Goal: Task Accomplishment & Management: Manage account settings

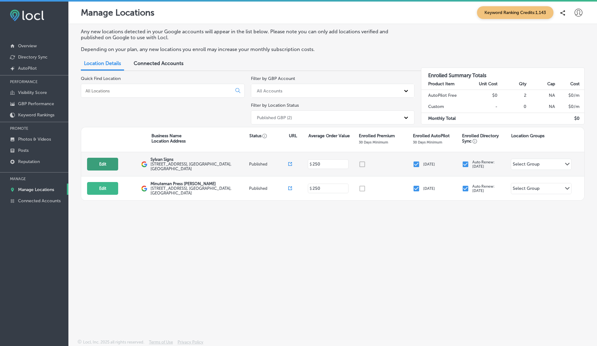
click at [109, 166] on button "Edit" at bounding box center [102, 164] width 31 height 13
select select "US"
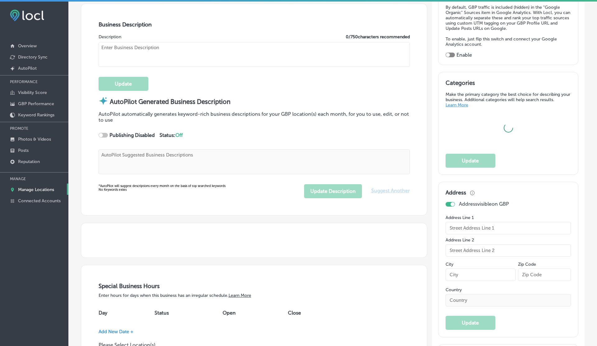
type input "https://www.sylvansigns.com/"
type textarea "Sylvan Signs delivers expertly crafted signage solutions tailored to your uniqu…"
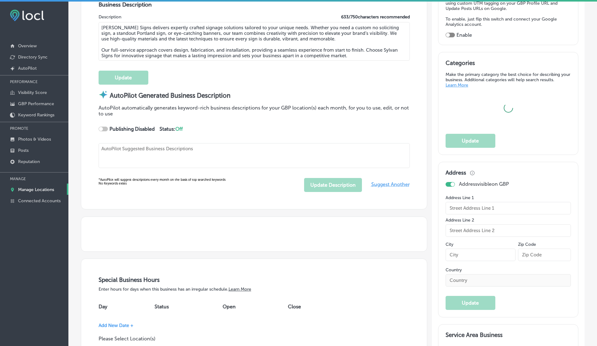
type textarea "Sylvan Signs delivers expertly crafted signage solutions tailored to your uniqu…"
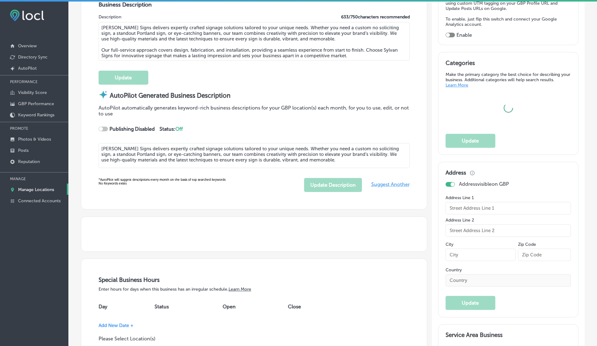
type input "+1 503 430 8072"
checkbox input "true"
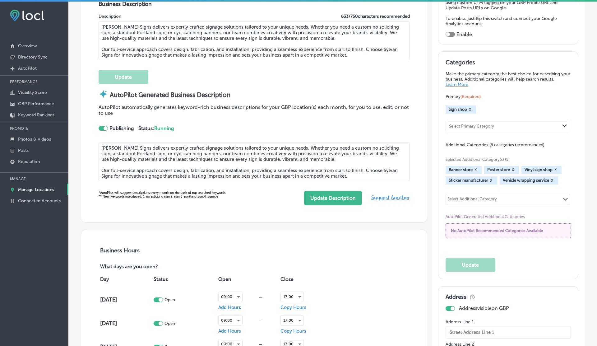
type input "Sylvan Signs"
type input "3388 SE 20th Ave"
type input "Portland"
type input "97202"
type input "US"
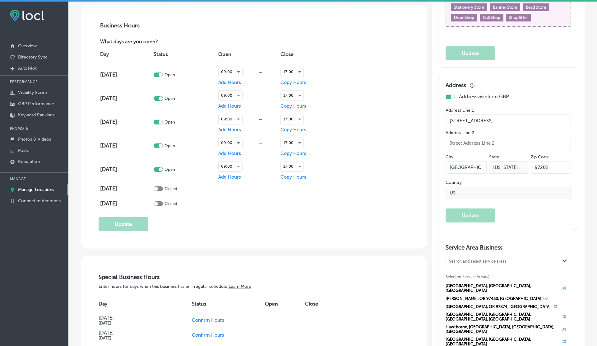
scroll to position [453, 0]
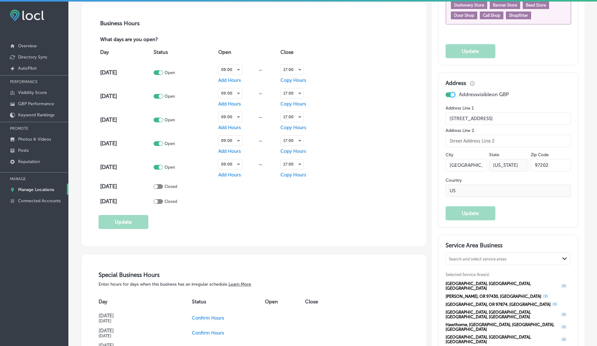
click at [452, 93] on div at bounding box center [453, 95] width 4 height 4
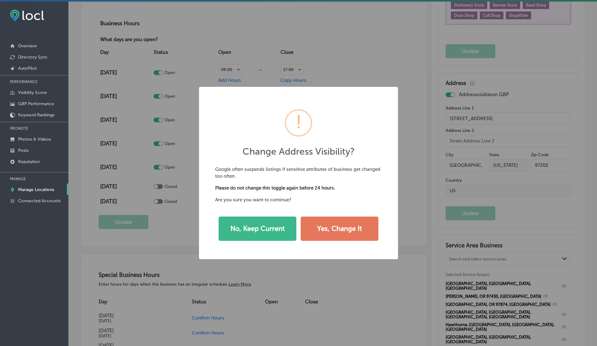
click at [397, 73] on div "Change Address Visibility? × Google often suspends listings if sensitive attrib…" at bounding box center [298, 173] width 597 height 346
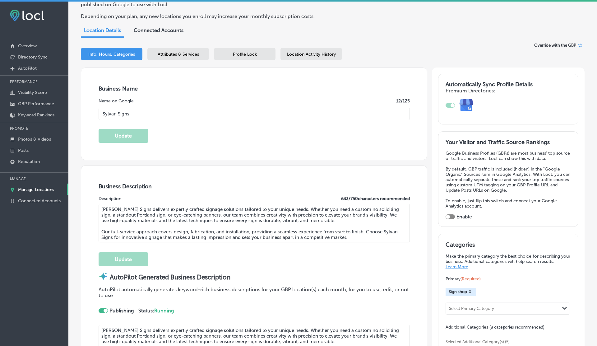
scroll to position [0, 0]
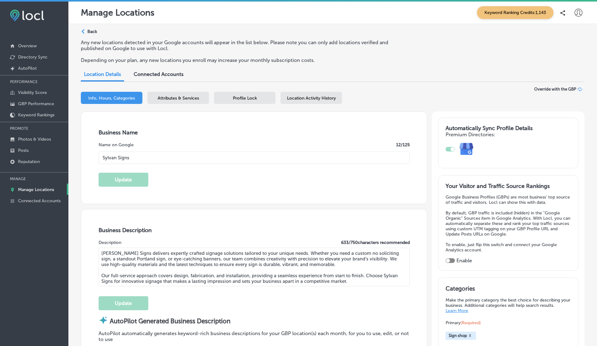
click at [93, 31] on p "Back" at bounding box center [92, 31] width 10 height 5
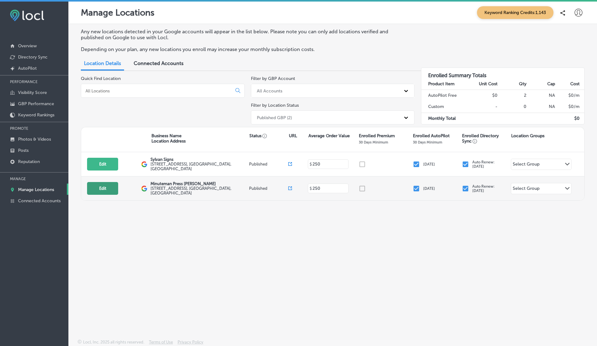
click at [101, 190] on button "Edit" at bounding box center [102, 188] width 31 height 13
select select "US"
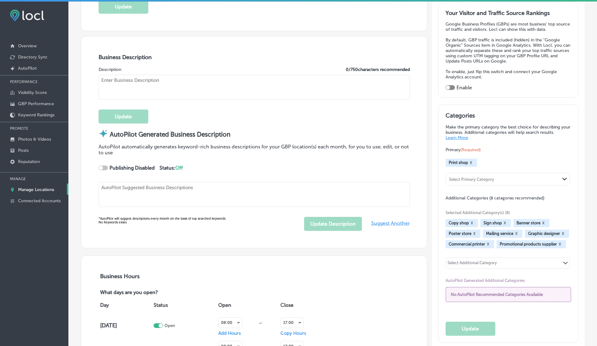
checkbox input "true"
type input "Minuteman Press Powell"
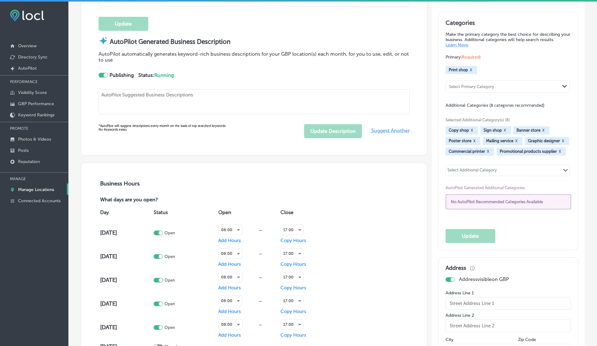
type textarea "Minuteman Press Powell is your local printing powerhouse, offering a diverse ra…"
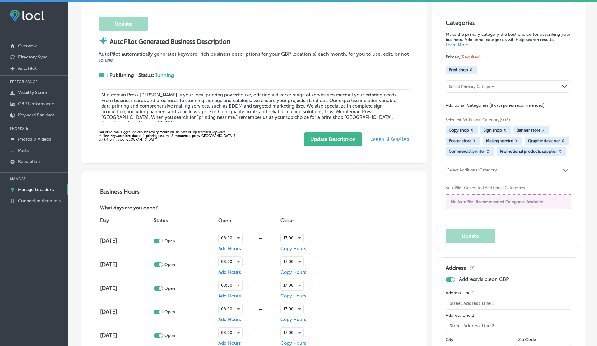
type input "3382 SE 20th Ave"
type input "Portland"
type input "97202"
type input "US"
type input "https://www.minutemanteam.com/"
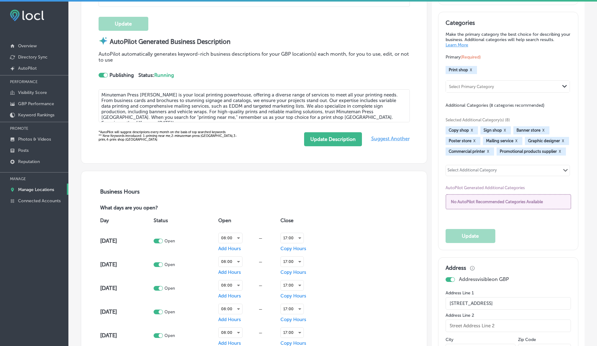
type textarea "Minuteman Press Powell is your local printing powerhouse, offering a diverse ra…"
type input "+1 503 234 2040"
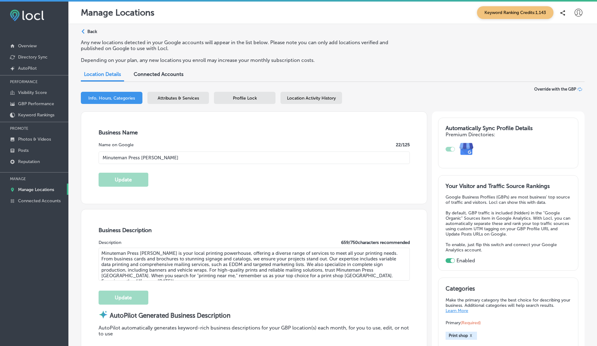
click at [45, 186] on link "Manage Locations" at bounding box center [34, 189] width 68 height 11
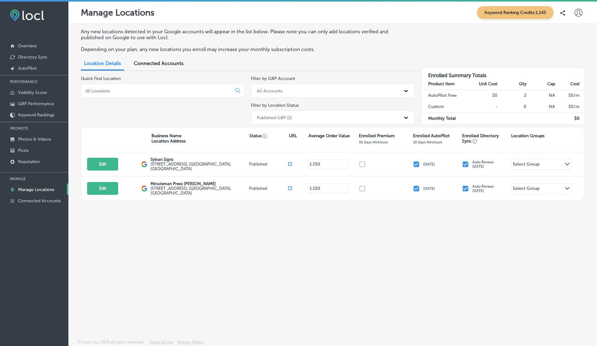
click at [161, 64] on span "Connected Accounts" at bounding box center [159, 63] width 50 height 6
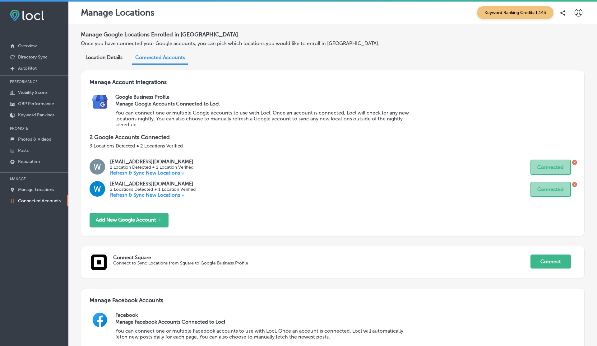
click at [578, 11] on icon at bounding box center [579, 13] width 8 height 8
click at [566, 67] on p "Log Out" at bounding box center [565, 66] width 19 height 7
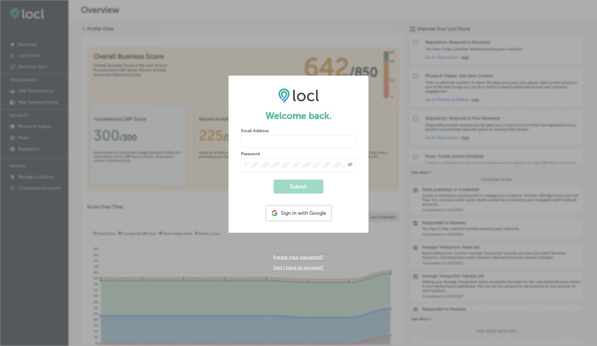
click at [281, 144] on input "email" at bounding box center [298, 141] width 115 height 12
type input "vasilikigreece69+ap01@gmail.com"
click at [274, 180] on button "Submit" at bounding box center [299, 187] width 50 height 14
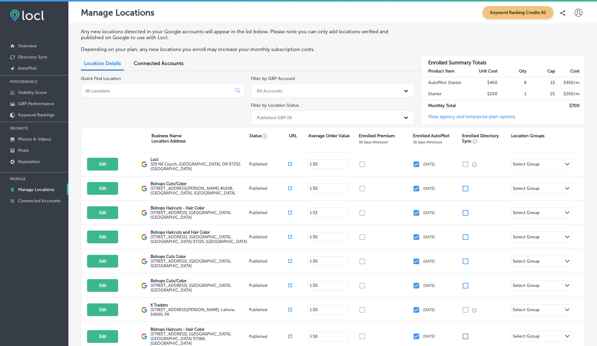
click at [151, 62] on span "Connected Accounts" at bounding box center [159, 63] width 50 height 6
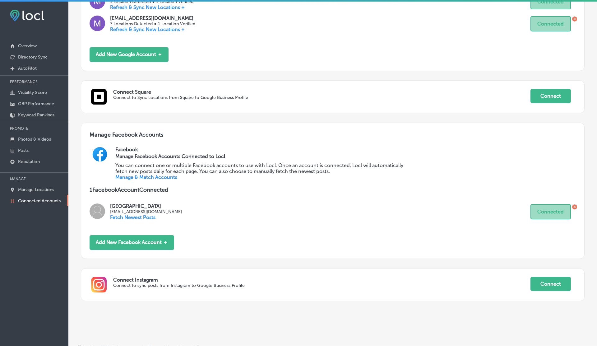
scroll to position [189, 0]
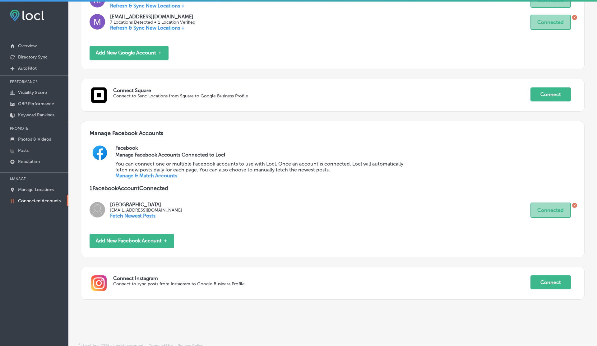
click at [163, 174] on link "Manage & Match Accounts" at bounding box center [146, 176] width 62 height 6
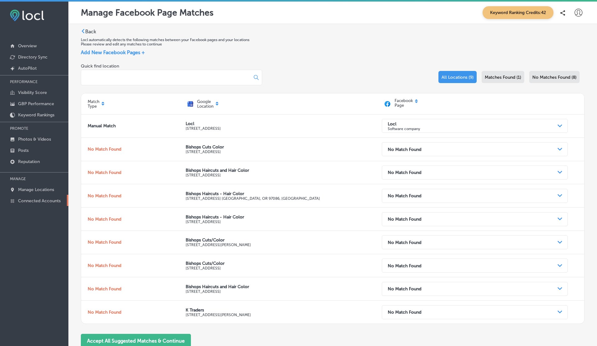
click at [35, 197] on link "Connected Accounts" at bounding box center [34, 200] width 68 height 11
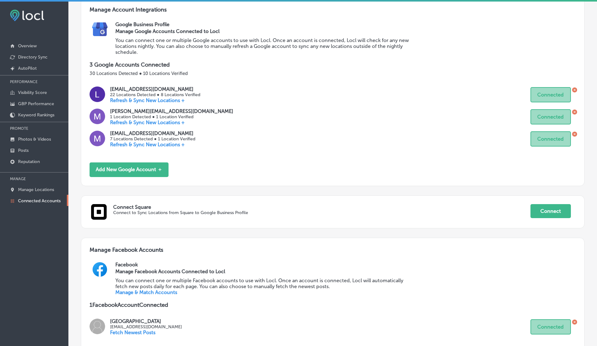
scroll to position [131, 0]
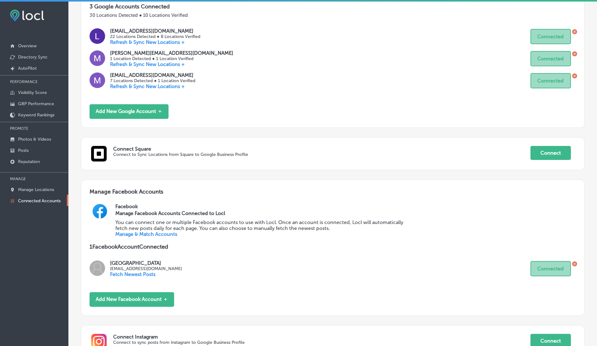
click at [576, 263] on icon at bounding box center [575, 264] width 2 height 2
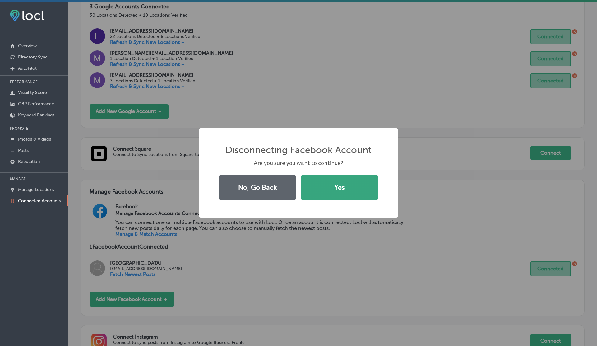
click at [323, 187] on button "Yes" at bounding box center [340, 188] width 78 height 24
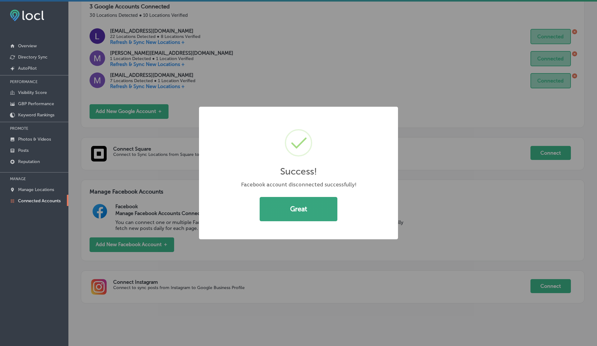
click at [285, 204] on button "Great" at bounding box center [299, 209] width 78 height 24
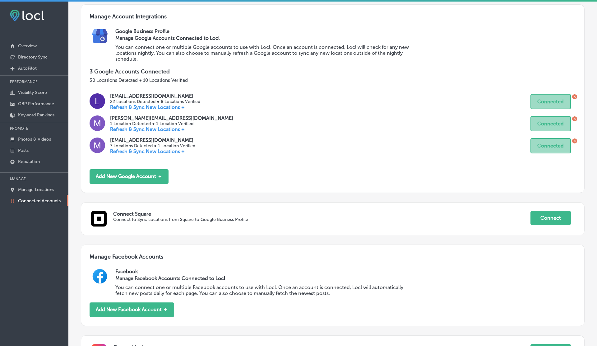
scroll to position [114, 0]
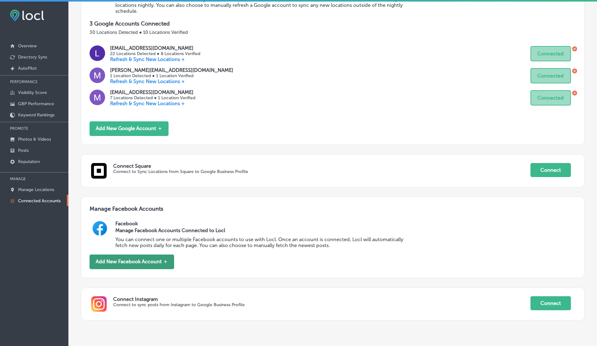
click at [152, 264] on button "Add New Facebook Account ＋" at bounding box center [132, 262] width 85 height 15
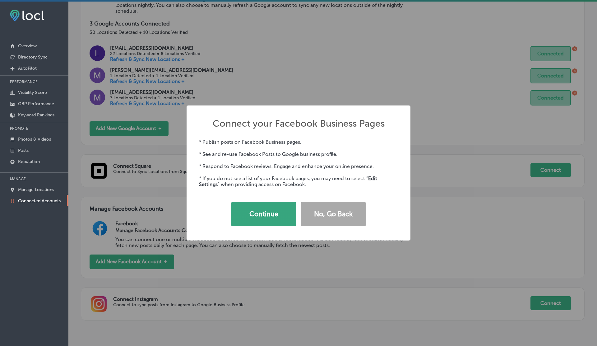
click at [274, 221] on button "Continue" at bounding box center [263, 214] width 65 height 24
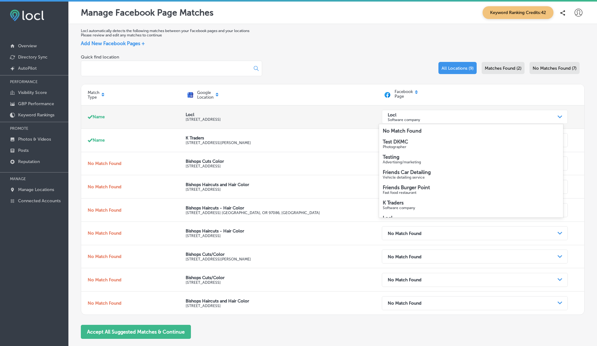
click at [415, 119] on p "Software company" at bounding box center [404, 119] width 32 height 4
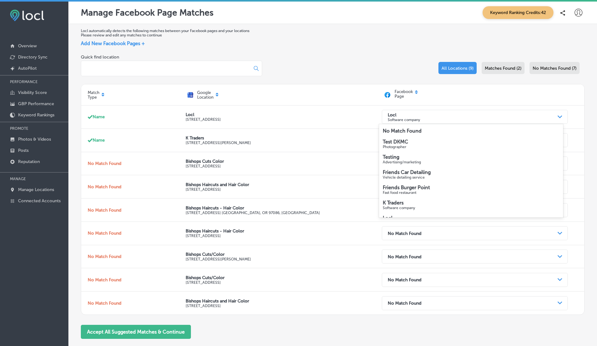
click at [292, 41] on div "Add New Facebook Pages +" at bounding box center [333, 43] width 504 height 6
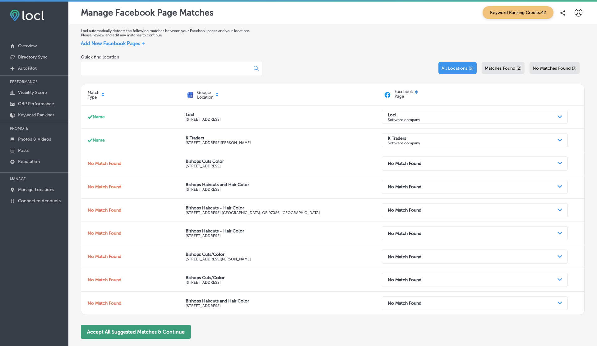
click at [125, 333] on button "Accept All Suggested Matches & Continue" at bounding box center [136, 332] width 110 height 14
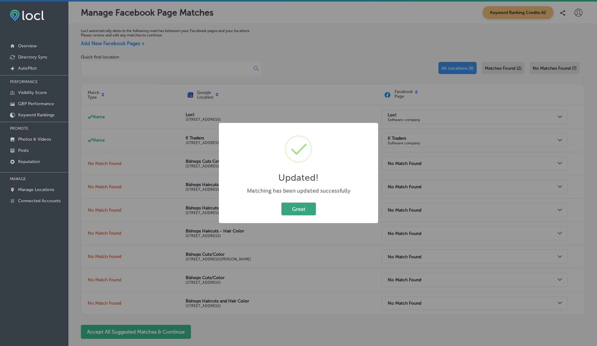
click at [295, 209] on button "Great" at bounding box center [299, 209] width 35 height 13
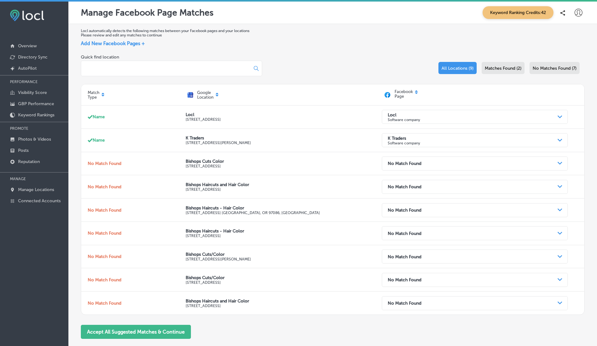
click at [578, 16] on icon at bounding box center [579, 13] width 8 height 8
click at [571, 35] on p "My Account" at bounding box center [570, 34] width 28 height 7
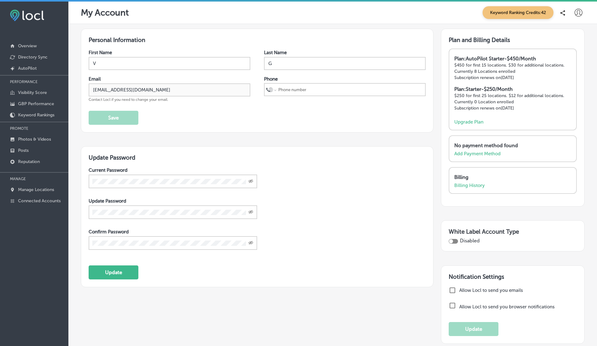
click at [580, 14] on icon at bounding box center [579, 13] width 8 height 8
click at [563, 49] on p "My Teams" at bounding box center [567, 50] width 23 height 7
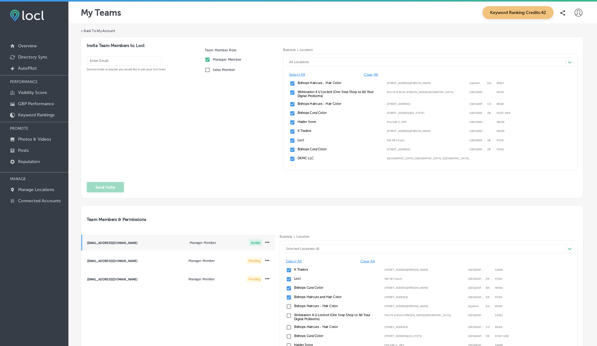
click at [152, 240] on span "vasilikigreece69+ap0101@gmail.com Manager Member Active" at bounding box center [178, 243] width 194 height 16
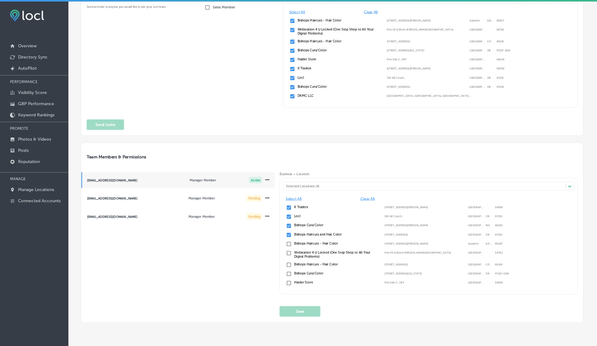
click at [290, 197] on span "Select All" at bounding box center [321, 198] width 70 height 4
click at [289, 273] on input "checkbox" at bounding box center [289, 274] width 6 height 6
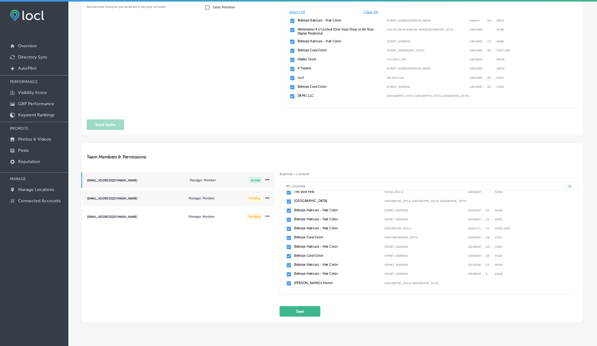
click at [190, 199] on p "Manager Member" at bounding box center [202, 198] width 26 height 4
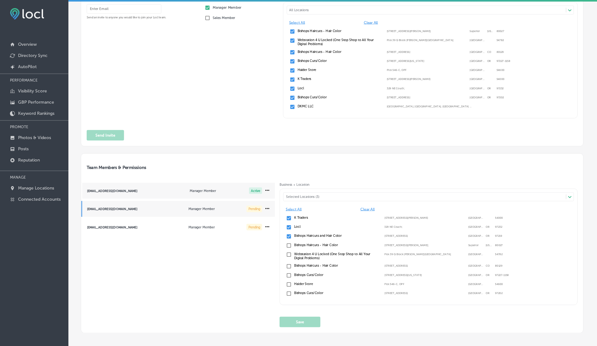
scroll to position [79, 0]
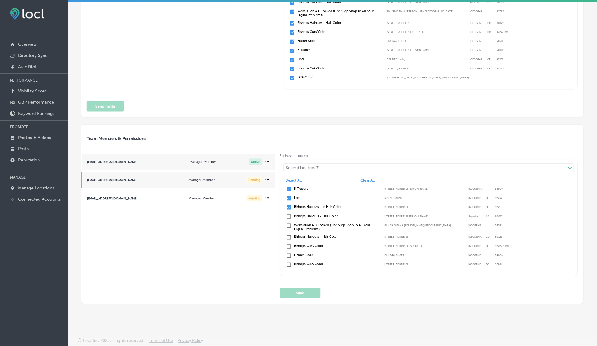
click at [192, 161] on p "Manager Member" at bounding box center [203, 162] width 26 height 4
click at [296, 180] on span "Select All" at bounding box center [321, 180] width 70 height 4
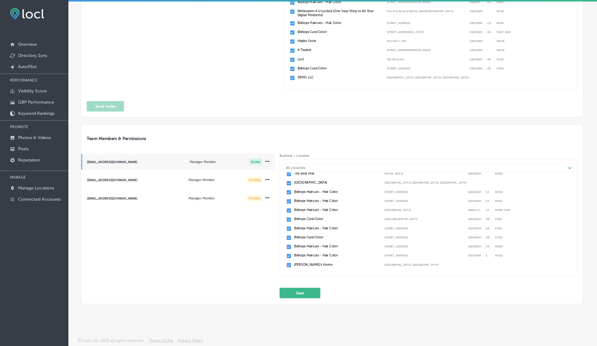
scroll to position [0, 0]
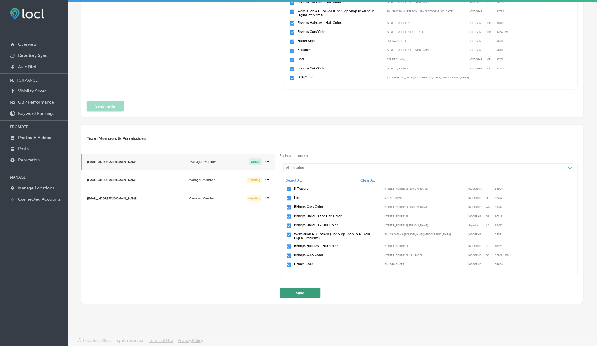
click at [299, 294] on button "Save" at bounding box center [300, 293] width 41 height 11
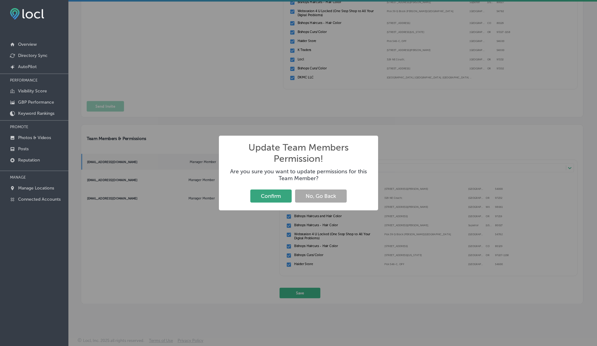
click at [274, 194] on button "Confirm" at bounding box center [270, 196] width 41 height 13
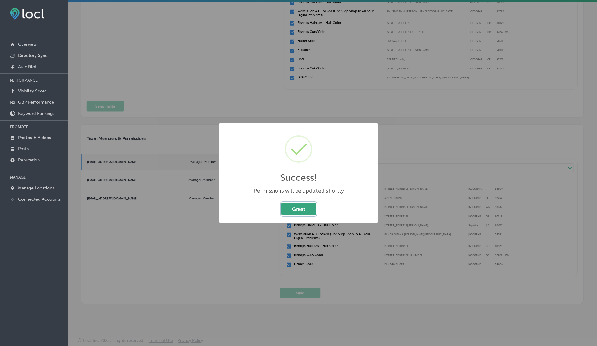
click at [293, 207] on button "Great" at bounding box center [299, 209] width 35 height 13
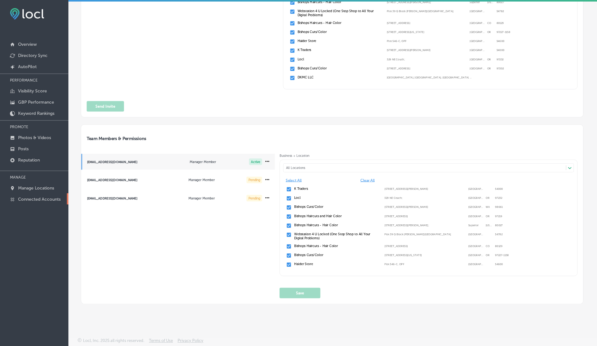
click at [41, 199] on p "Connected Accounts" at bounding box center [39, 199] width 43 height 5
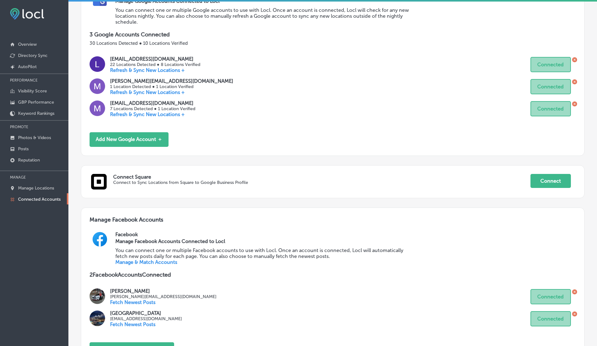
scroll to position [153, 0]
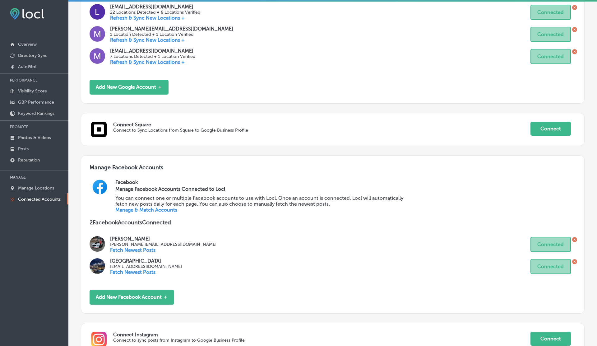
click at [143, 210] on link "Manage & Match Accounts" at bounding box center [146, 210] width 62 height 6
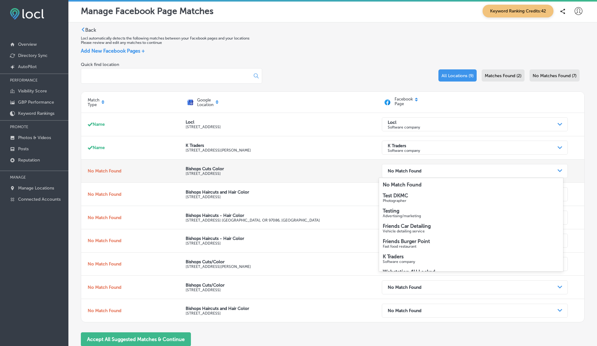
click at [413, 171] on strong "No Match Found" at bounding box center [405, 170] width 34 height 5
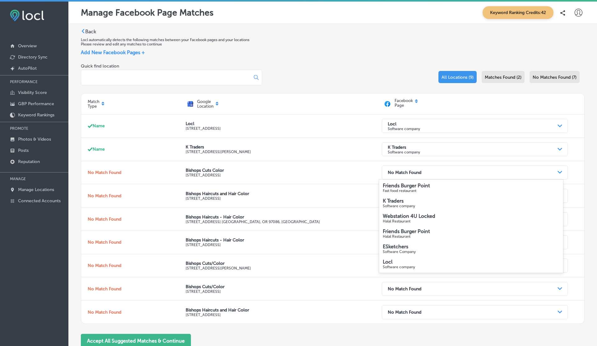
click at [307, 46] on p "Please review and edit any matches to continue" at bounding box center [333, 44] width 504 height 4
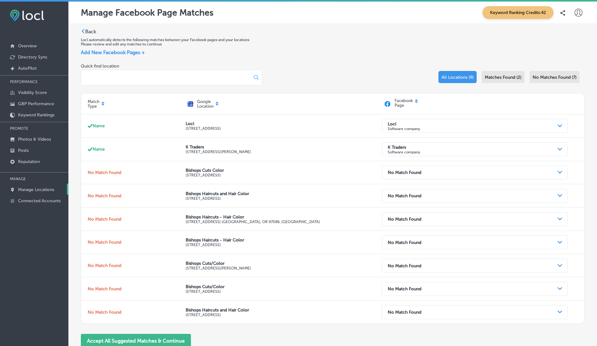
click at [38, 189] on p "Manage Locations" at bounding box center [36, 189] width 36 height 5
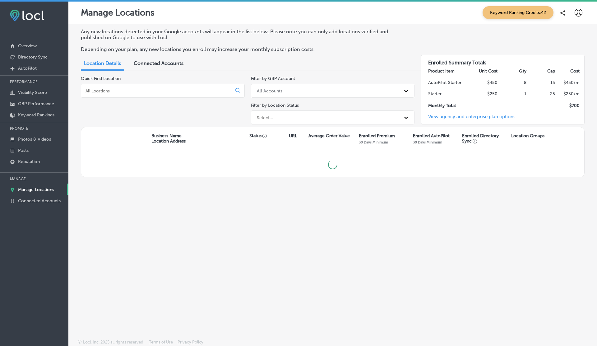
click at [38, 189] on p "Manage Locations" at bounding box center [36, 189] width 36 height 5
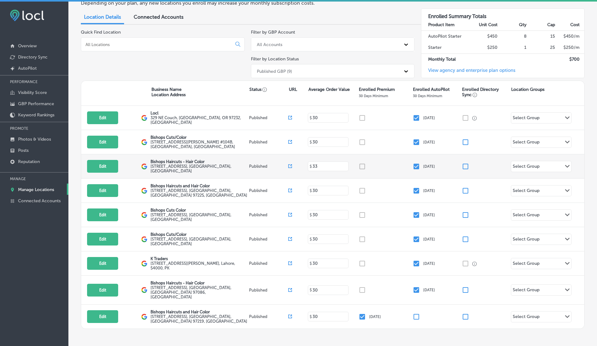
scroll to position [47, 0]
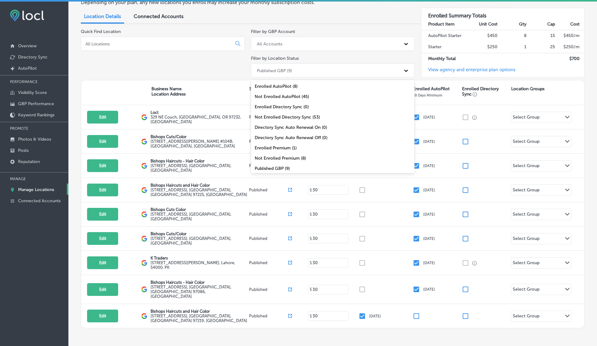
click at [320, 71] on div "Published GBP (9)" at bounding box center [327, 70] width 147 height 10
click at [278, 164] on div "All Locations (53)" at bounding box center [333, 169] width 164 height 10
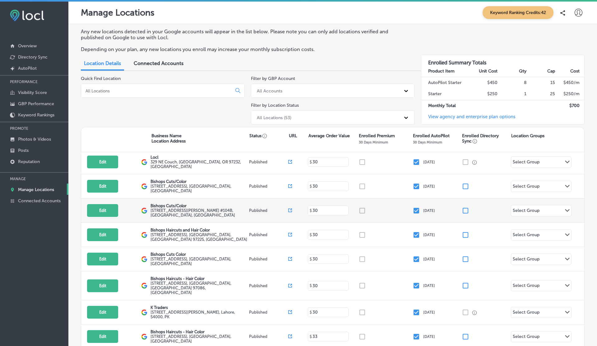
scroll to position [0, 0]
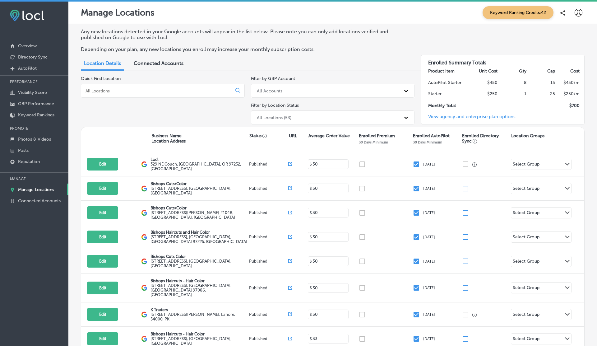
click at [167, 90] on input at bounding box center [158, 91] width 146 height 6
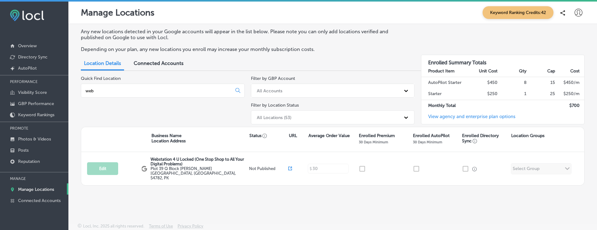
click at [132, 90] on input "web" at bounding box center [158, 91] width 146 height 6
type input "webstat"
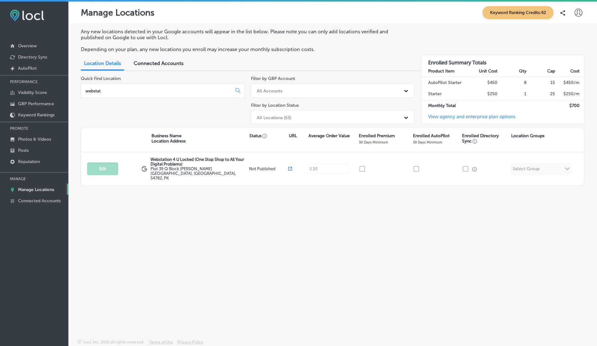
click at [127, 86] on div "webstat" at bounding box center [163, 91] width 164 height 14
click at [127, 89] on input "webstat" at bounding box center [158, 91] width 146 height 6
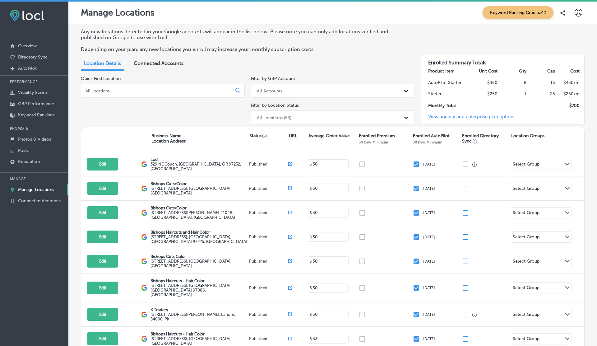
click at [582, 12] on icon at bounding box center [579, 13] width 8 height 8
click at [572, 36] on p "My Account" at bounding box center [570, 34] width 28 height 7
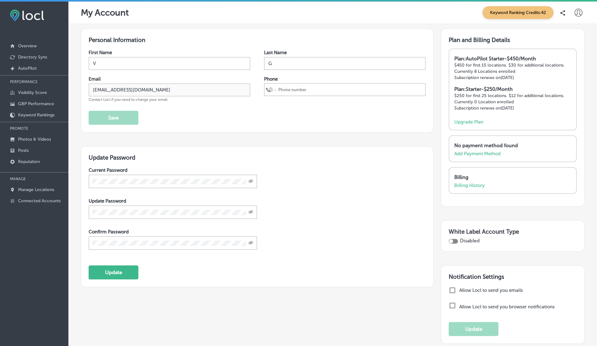
click at [453, 241] on div at bounding box center [453, 241] width 9 height 5
checkbox input "true"
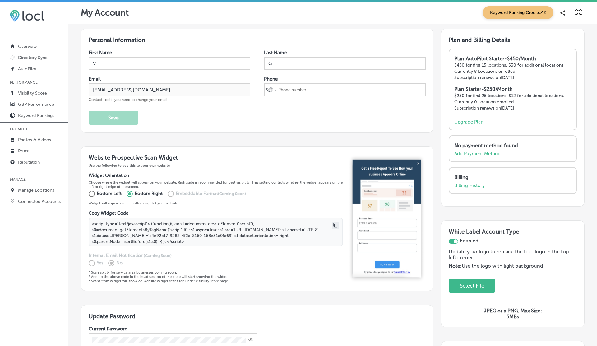
click at [336, 223] on icon at bounding box center [336, 225] width 4 height 5
click at [335, 223] on icon at bounding box center [336, 225] width 4 height 5
click at [335, 223] on icon at bounding box center [335, 225] width 5 height 5
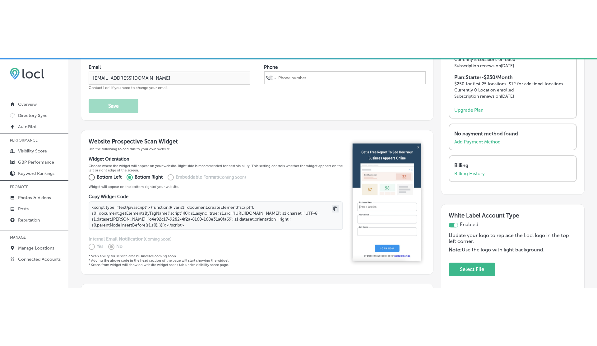
scroll to position [72, 0]
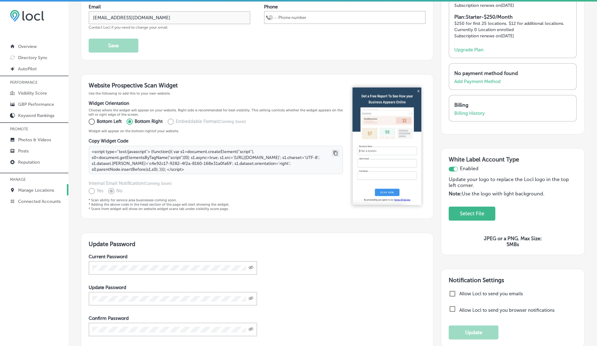
click at [35, 191] on p "Manage Locations" at bounding box center [36, 190] width 36 height 5
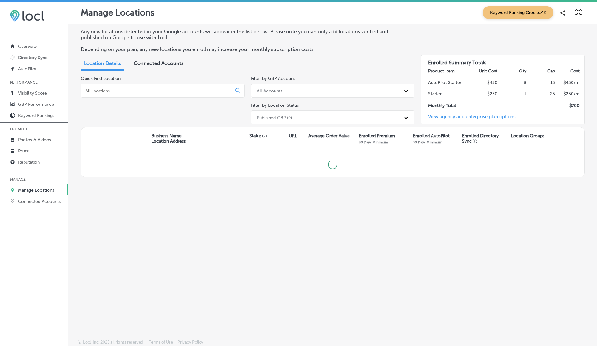
click at [130, 89] on input at bounding box center [158, 91] width 146 height 6
type input "websta"
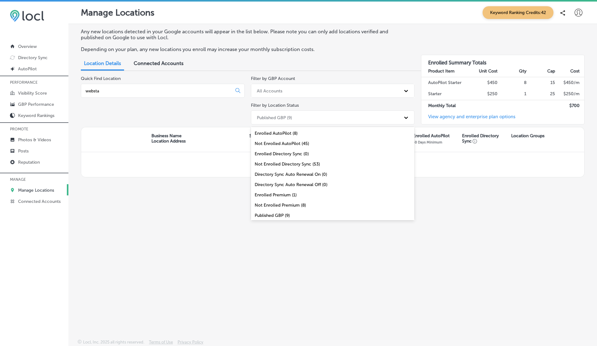
click at [273, 116] on div "Published GBP (9)" at bounding box center [274, 117] width 35 height 5
click at [272, 214] on div "All Locations (53)" at bounding box center [333, 216] width 164 height 10
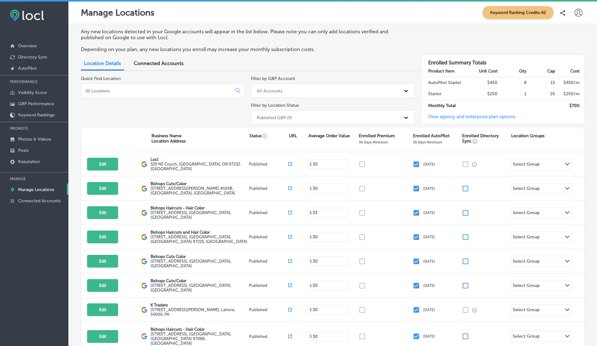
click at [271, 115] on div "Published GBP (9)" at bounding box center [274, 117] width 35 height 5
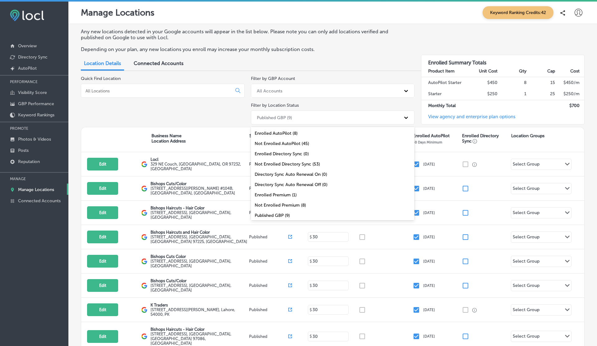
scroll to position [20, 0]
click at [267, 211] on div "All Locations (53)" at bounding box center [333, 216] width 164 height 10
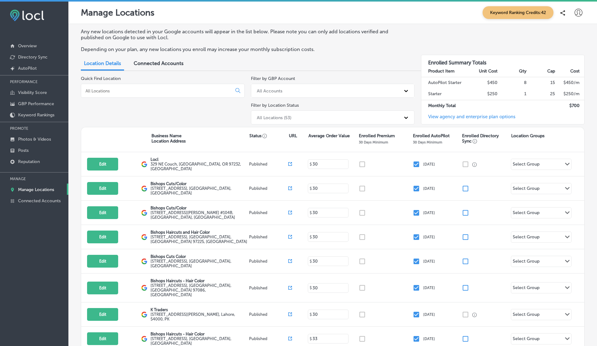
click at [143, 93] on input at bounding box center [158, 91] width 146 height 6
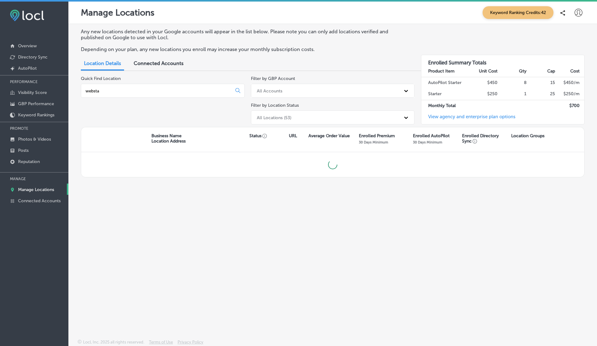
type input "webstat"
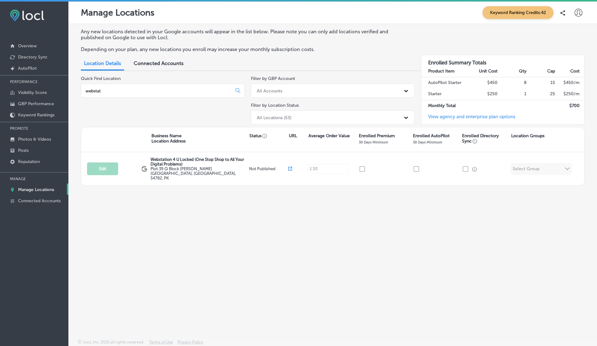
click at [388, 4] on div "Manage Locations Keyword Ranking Credits: 42" at bounding box center [332, 13] width 529 height 22
click at [266, 119] on div "All Locations (53)" at bounding box center [274, 117] width 35 height 5
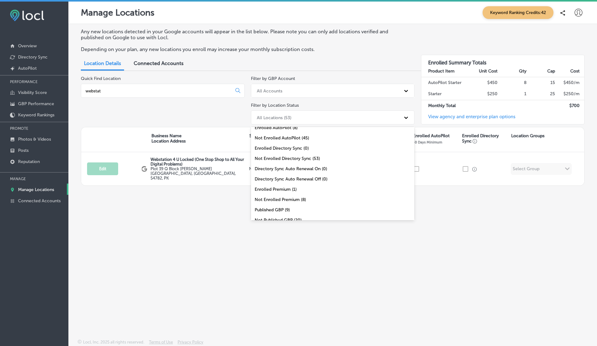
scroll to position [7, 0]
click at [272, 215] on div "Not Published GBP (20)" at bounding box center [333, 218] width 164 height 10
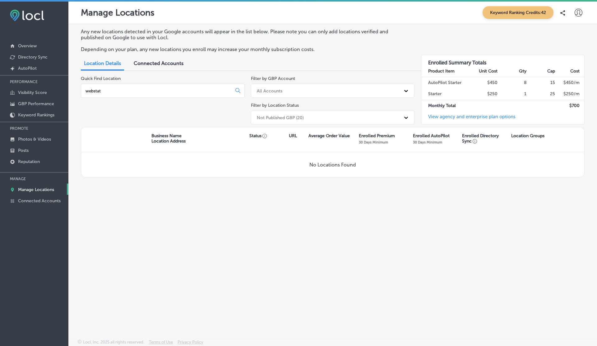
click at [296, 118] on div "Not Published GBP (20)" at bounding box center [280, 117] width 47 height 5
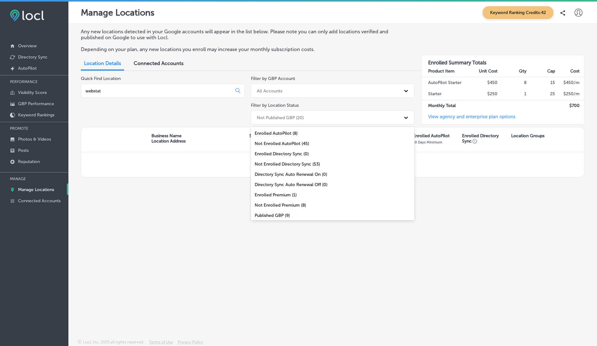
click at [274, 210] on div "Published GBP (9)" at bounding box center [333, 215] width 164 height 10
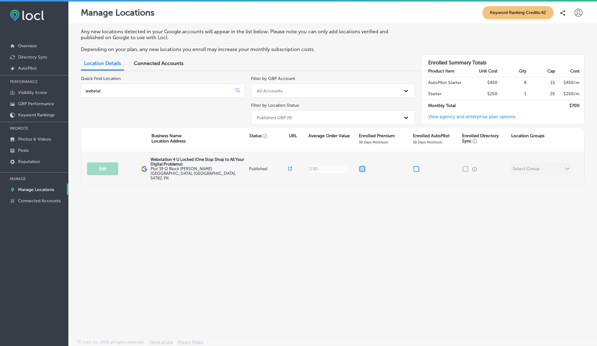
click at [363, 165] on input "checkbox" at bounding box center [362, 168] width 7 height 7
checkbox input "true"
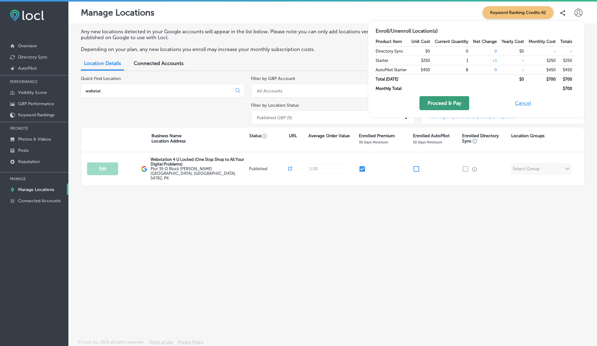
click at [447, 106] on button "Proceed & Pay" at bounding box center [445, 103] width 50 height 14
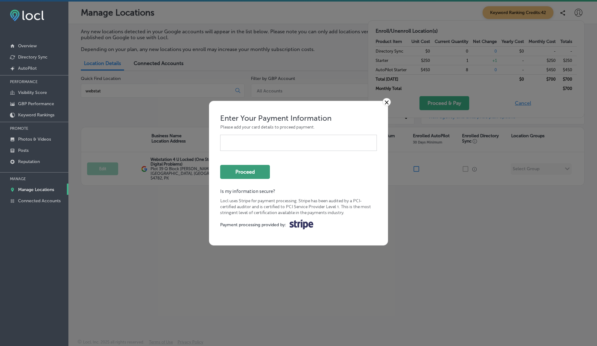
click at [243, 171] on button "Proceed" at bounding box center [245, 172] width 50 height 14
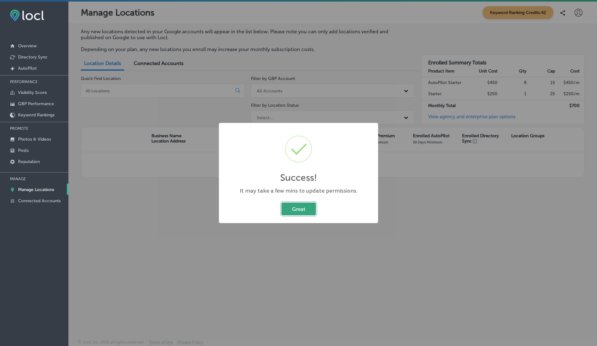
click at [298, 208] on button "Great" at bounding box center [299, 209] width 35 height 13
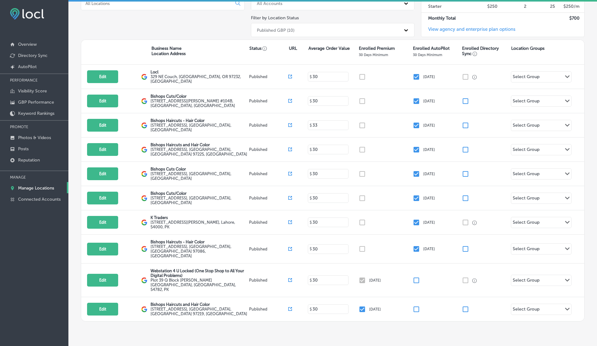
scroll to position [0, 0]
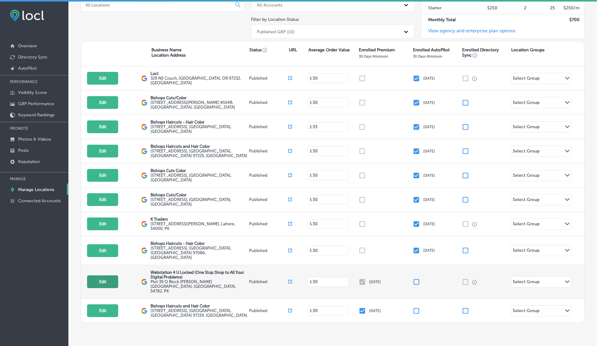
click at [103, 275] on button "Edit" at bounding box center [102, 281] width 31 height 13
select select "US"
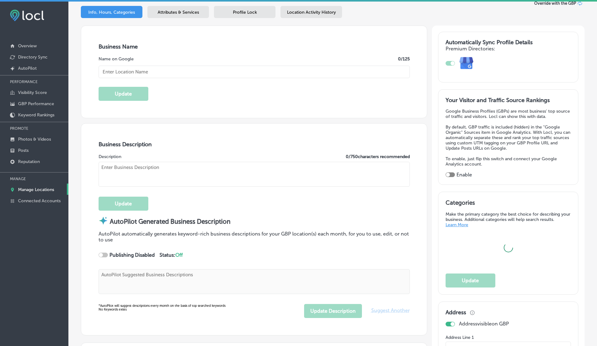
scroll to position [97, 0]
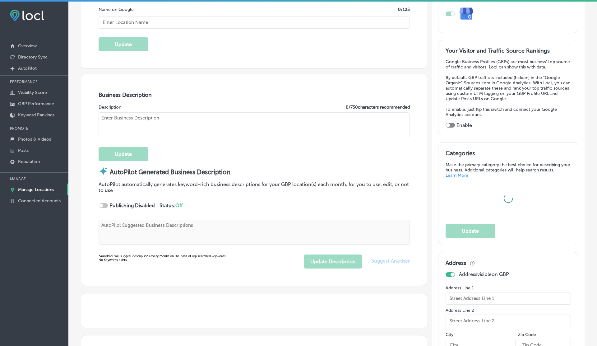
type textarea "webstation for you"
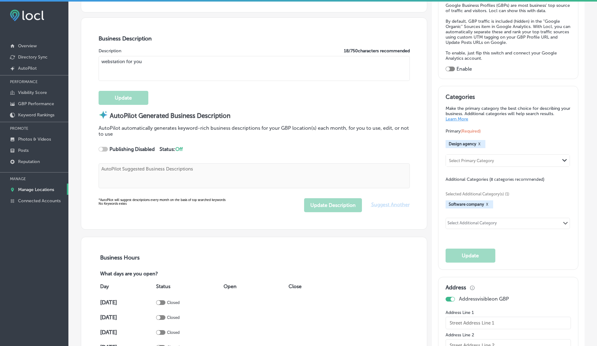
scroll to position [193, 0]
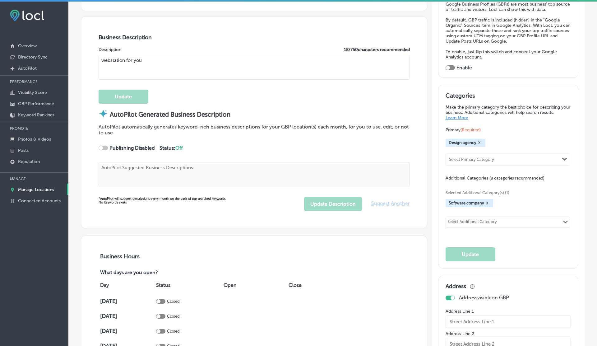
type input "Webstation 4 U Locked (One Stop Shop to All Your Digital Problems)"
type input "Plot 39 Q Block [PERSON_NAME][GEOGRAPHIC_DATA]"
type input "[GEOGRAPHIC_DATA]"
type input "54782"
type input "PK"
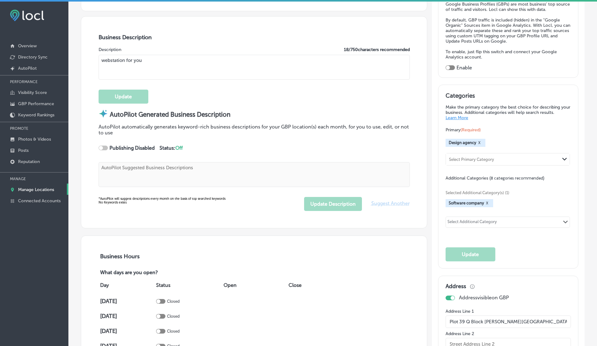
type input "[URL][DOMAIN_NAME]"
select select "PK"
type input "[PHONE_NUMBER]"
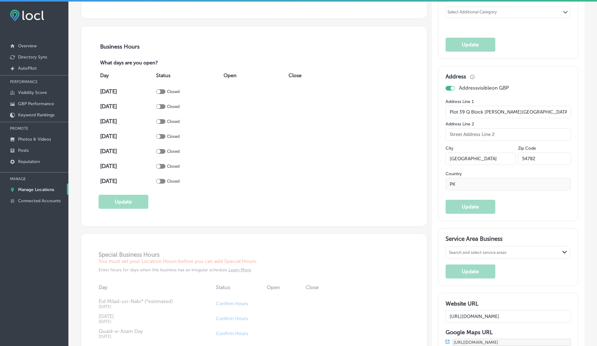
scroll to position [405, 0]
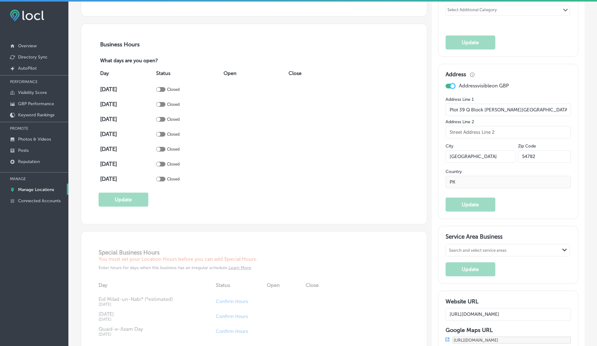
click at [451, 84] on div at bounding box center [453, 86] width 4 height 4
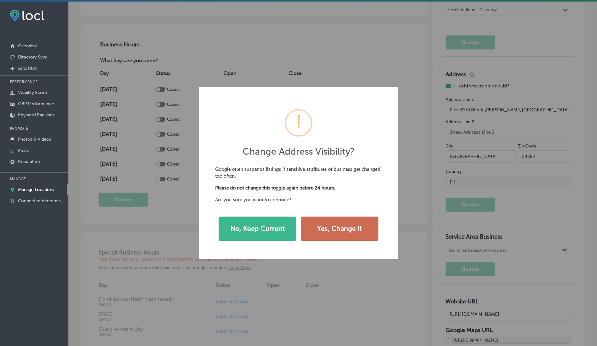
click at [332, 233] on button "Yes, Change It" at bounding box center [340, 229] width 78 height 24
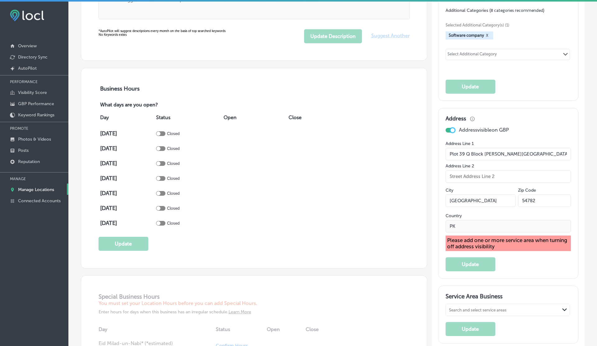
scroll to position [360, 0]
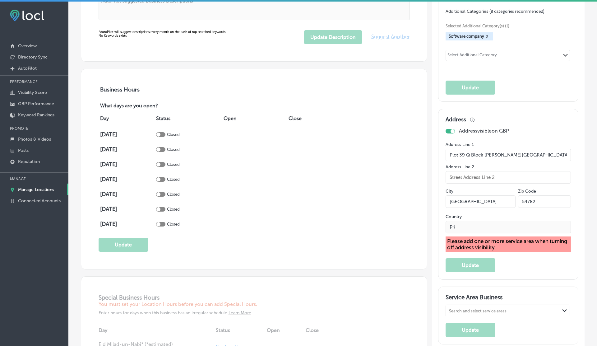
click at [332, 233] on div "Business Hours What days are you open? Day Status Open Close [DATE] Closed [DAT…" at bounding box center [254, 169] width 311 height 166
click at [451, 129] on div at bounding box center [453, 131] width 4 height 4
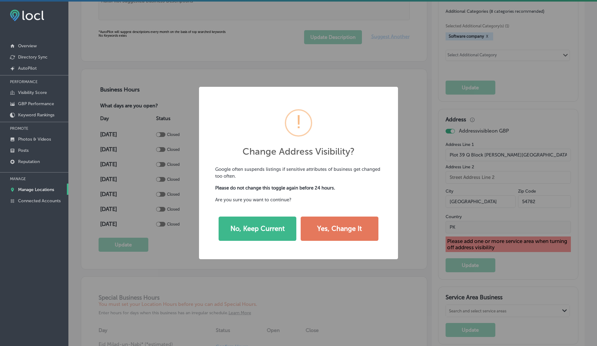
click at [451, 128] on div "Change Address Visibility? × Google often suspends listings if sensitive attrib…" at bounding box center [298, 173] width 597 height 346
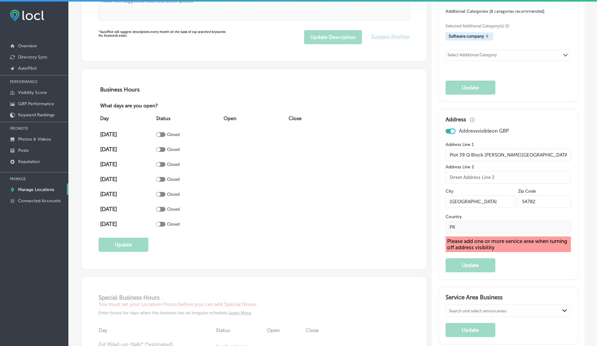
click at [453, 129] on div at bounding box center [453, 131] width 4 height 4
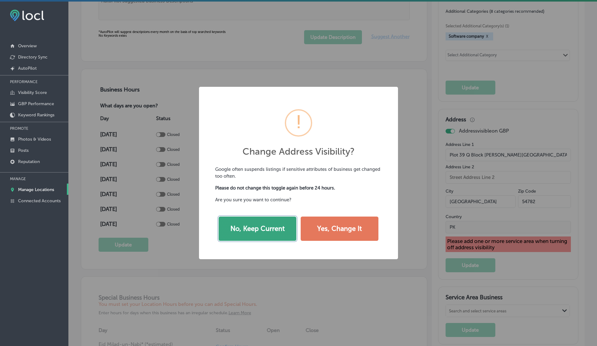
click at [283, 228] on button "No, Keep Current" at bounding box center [258, 229] width 78 height 24
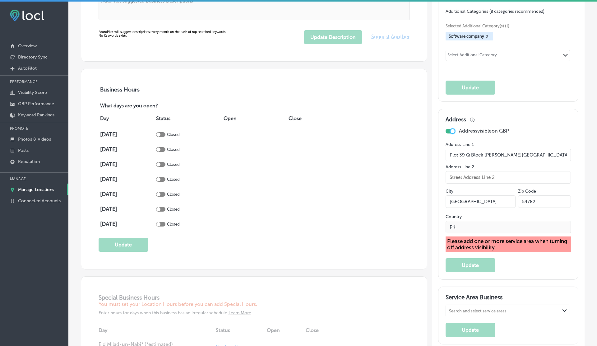
click at [349, 211] on div "Day Status Open Close [DATE] Closed [DATE] Closed [DATE] Closed [DATE] Closed […" at bounding box center [254, 171] width 311 height 122
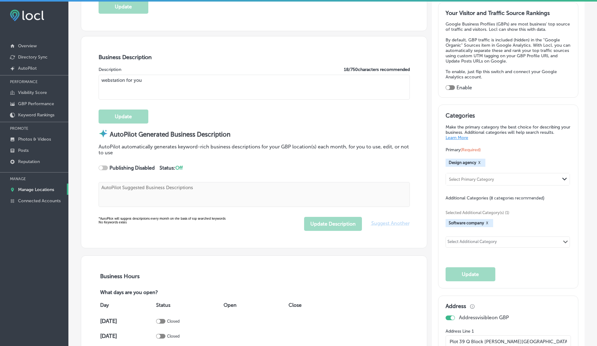
scroll to position [0, 0]
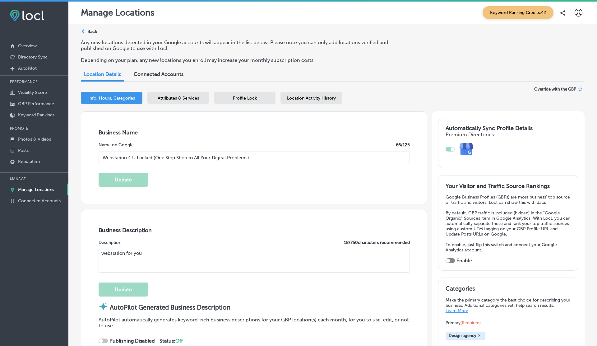
click at [92, 31] on p "Back" at bounding box center [92, 31] width 10 height 5
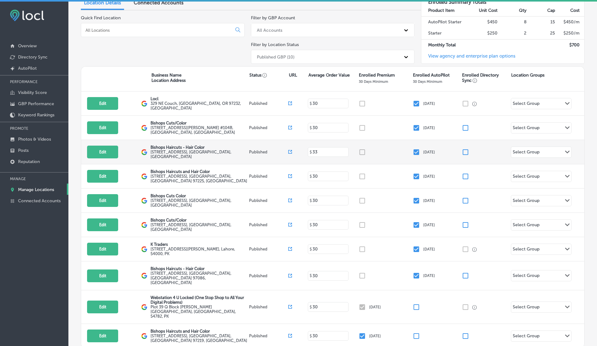
scroll to position [81, 0]
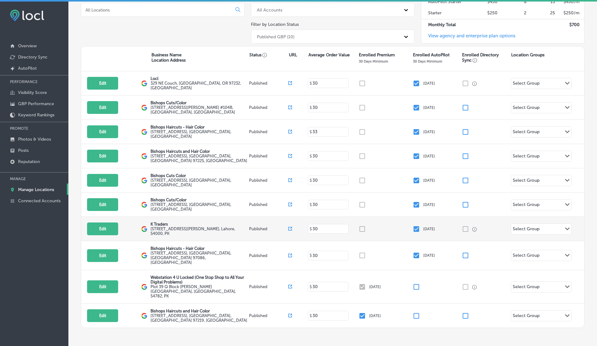
click at [96, 232] on div "Edit This location is not published yet. K Traders [STREET_ADDRESS][PERSON_NAME…" at bounding box center [332, 229] width 503 height 24
click at [103, 227] on button "Edit" at bounding box center [102, 228] width 31 height 13
select select "US"
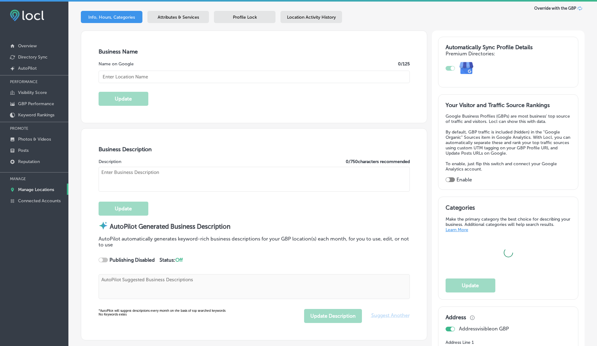
scroll to position [92, 0]
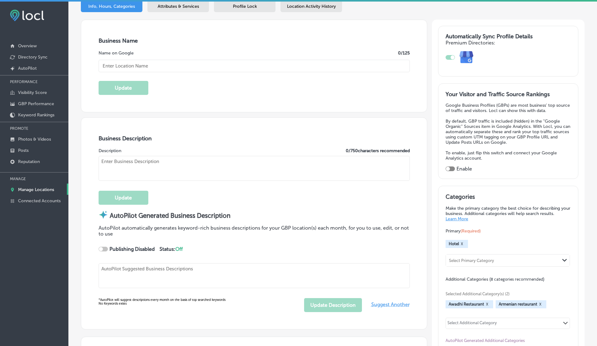
checkbox input "true"
type input "K Traders"
type input "[STREET_ADDRESS][PERSON_NAME]"
type input "[GEOGRAPHIC_DATA]"
type input "54000"
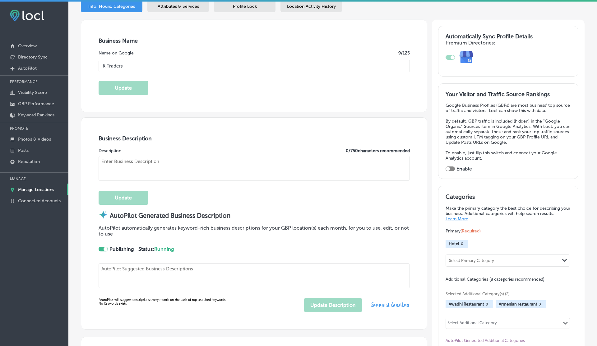
type input "PK"
type input "[URL][DOMAIN_NAME][DOMAIN_NAME]"
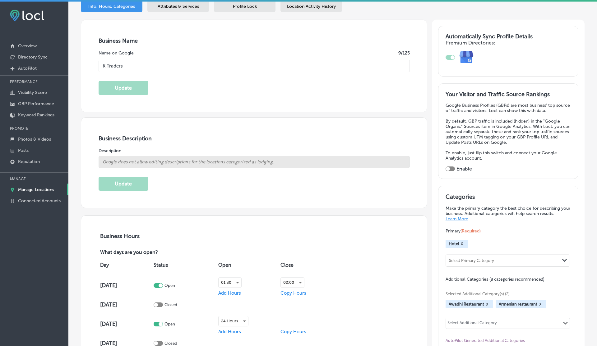
select select "PK"
type input "[PHONE_NUMBER]"
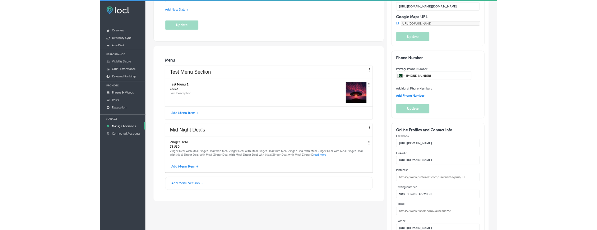
scroll to position [813, 0]
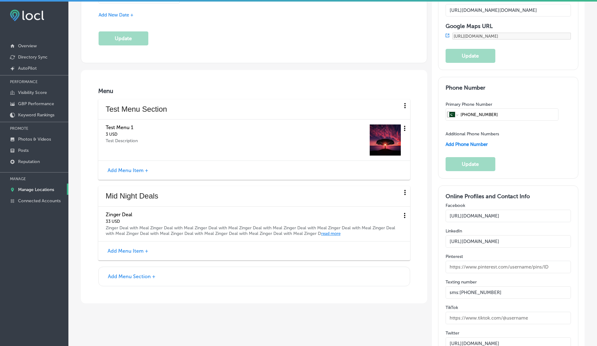
click at [406, 125] on icon at bounding box center [405, 128] width 8 height 8
click at [292, 157] on div at bounding box center [298, 173] width 597 height 346
click at [406, 103] on icon at bounding box center [405, 106] width 8 height 8
click at [383, 134] on li "Delete" at bounding box center [389, 128] width 24 height 14
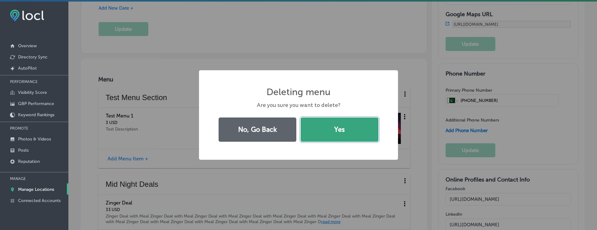
click at [335, 125] on button "Yes" at bounding box center [340, 130] width 78 height 24
